Goal: Task Accomplishment & Management: Use online tool/utility

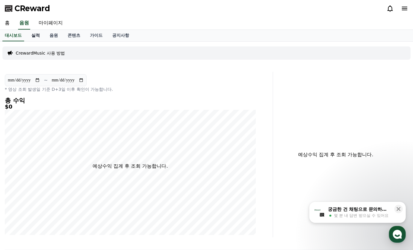
click at [39, 30] on link "실적" at bounding box center [36, 35] width 18 height 11
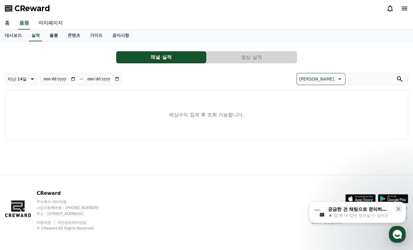
click at [56, 34] on link "음원" at bounding box center [54, 35] width 18 height 11
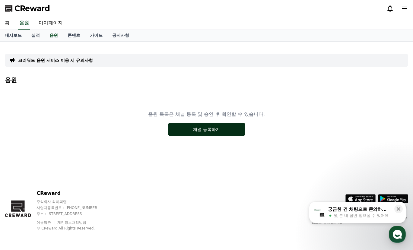
click at [190, 135] on button "채널 등록하기" at bounding box center [206, 129] width 77 height 13
